Goal: Navigation & Orientation: Understand site structure

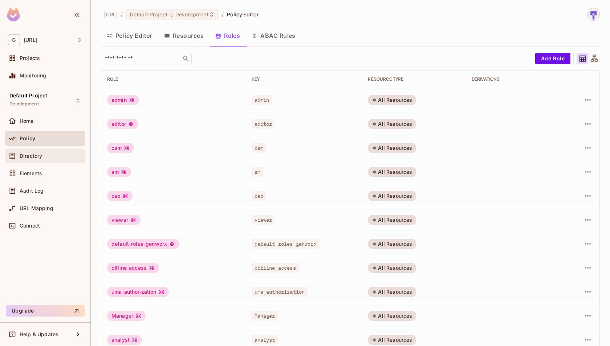
click at [46, 159] on div "Directory" at bounding box center [45, 155] width 74 height 9
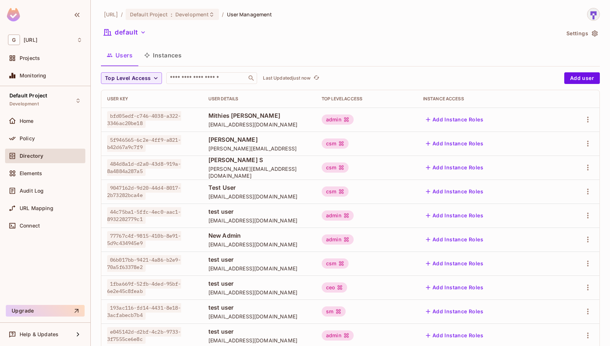
click at [41, 143] on div "Policy" at bounding box center [45, 138] width 80 height 15
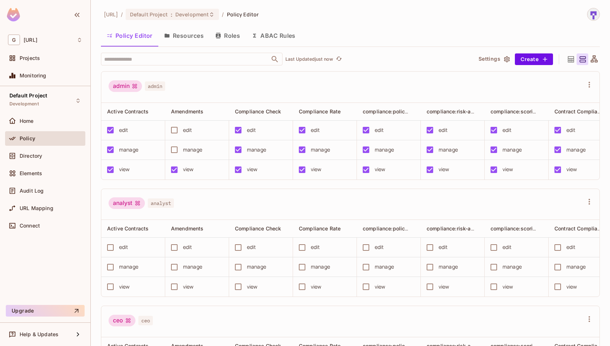
click at [188, 35] on button "Resources" at bounding box center [183, 35] width 51 height 18
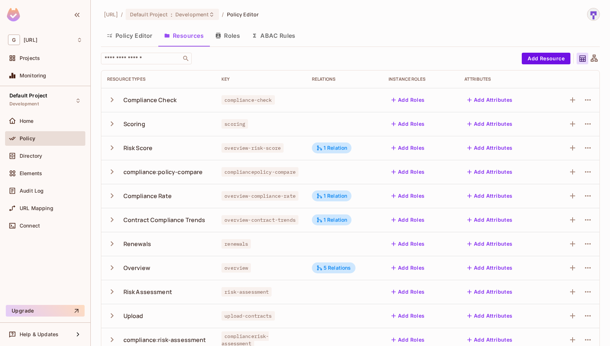
click at [229, 39] on button "Roles" at bounding box center [227, 35] width 36 height 18
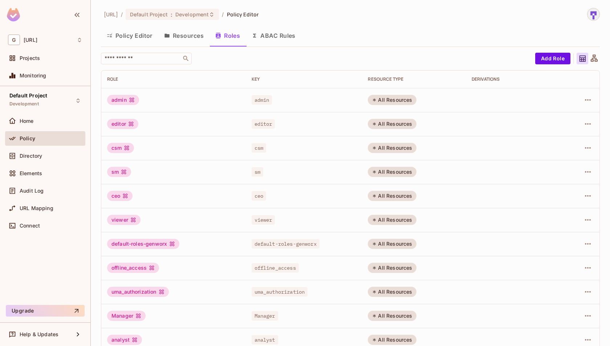
click at [187, 37] on button "Resources" at bounding box center [183, 35] width 51 height 18
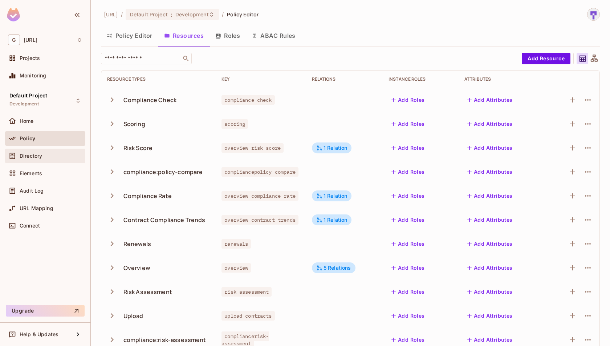
click at [62, 156] on div "Directory" at bounding box center [51, 156] width 63 height 6
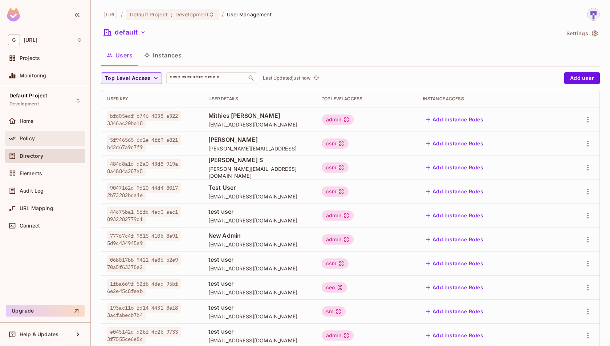
click at [55, 134] on div "Policy" at bounding box center [45, 138] width 74 height 9
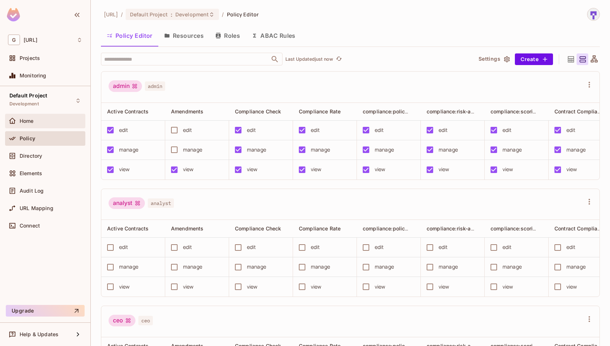
click at [64, 127] on div "Home" at bounding box center [45, 121] width 80 height 15
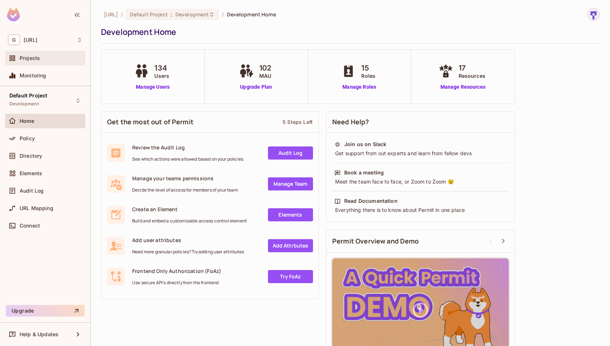
click at [45, 60] on div "Projects" at bounding box center [51, 58] width 63 height 6
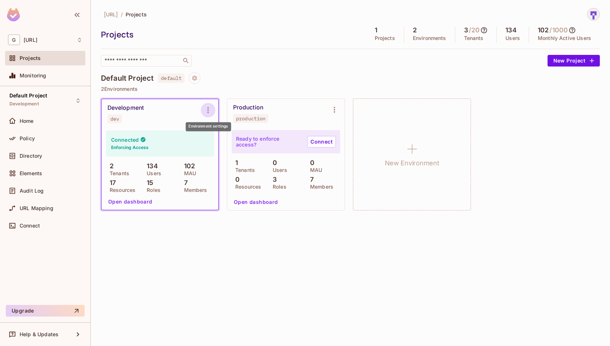
click at [210, 113] on icon "Environment settings" at bounding box center [208, 110] width 9 height 9
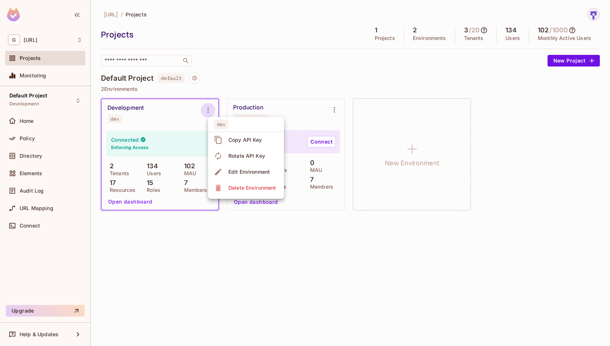
click at [443, 76] on div at bounding box center [305, 173] width 610 height 346
